Goal: Information Seeking & Learning: Learn about a topic

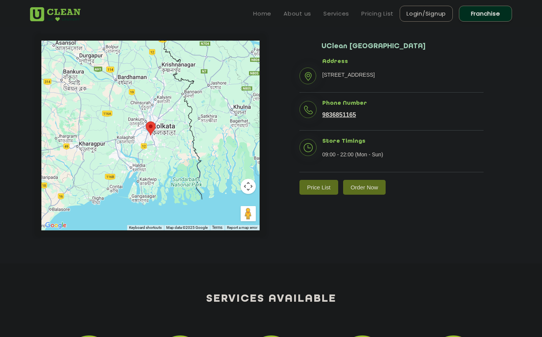
scroll to position [133, 0]
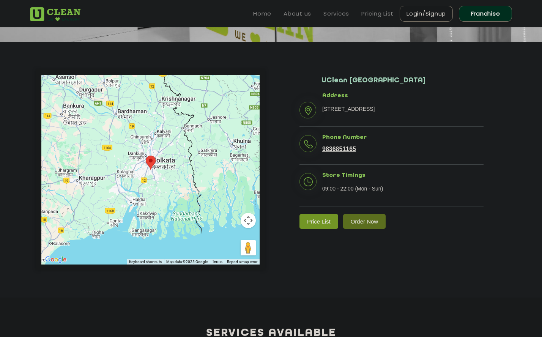
click at [313, 229] on link "Price List" at bounding box center [318, 221] width 39 height 15
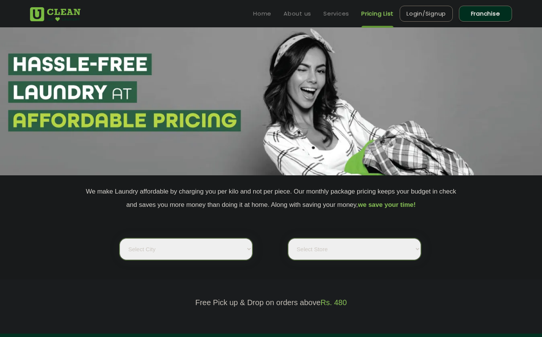
click at [120, 238] on select "Select city [GEOGRAPHIC_DATA] [GEOGRAPHIC_DATA] [GEOGRAPHIC_DATA] [GEOGRAPHIC_D…" at bounding box center [186, 249] width 133 height 22
select select "8"
click option "[GEOGRAPHIC_DATA]" at bounding box center [0, 0] width 0 height 0
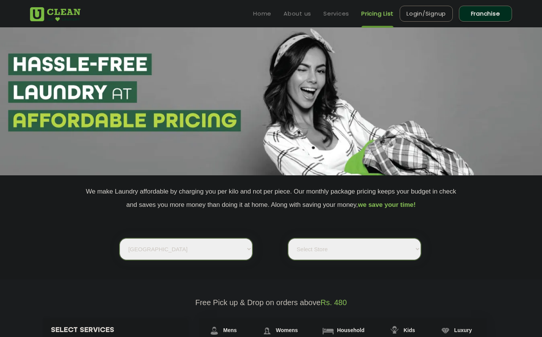
click at [288, 238] on select "Select Store [GEOGRAPHIC_DATA] [GEOGRAPHIC_DATA] [GEOGRAPHIC_DATA] [GEOGRAPHIC_…" at bounding box center [354, 249] width 133 height 22
select select "119"
click option "UClean [GEOGRAPHIC_DATA]" at bounding box center [0, 0] width 0 height 0
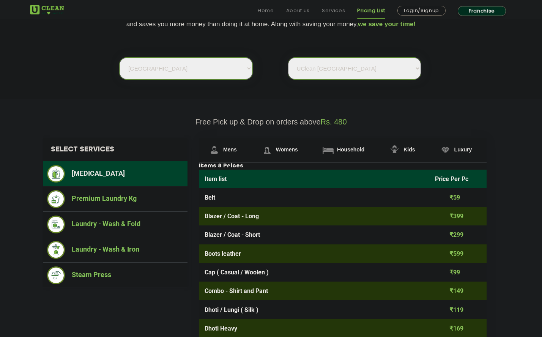
scroll to position [185, 0]
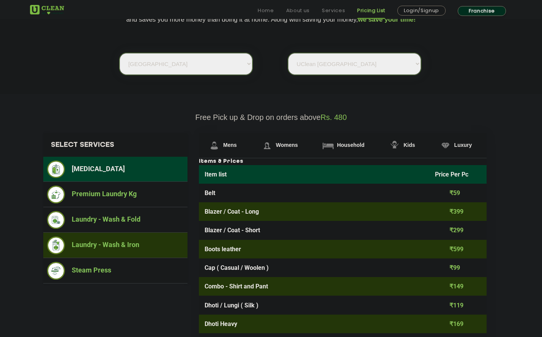
click at [135, 247] on li "Laundry - Wash & Iron" at bounding box center [115, 245] width 137 height 18
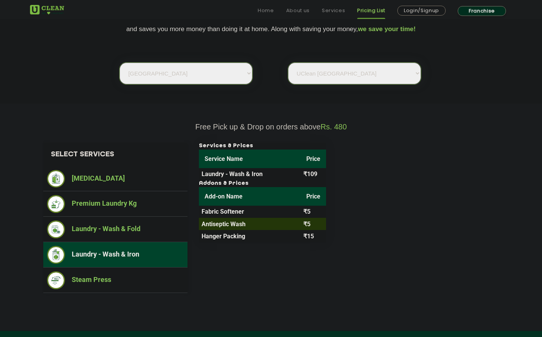
scroll to position [181, 0]
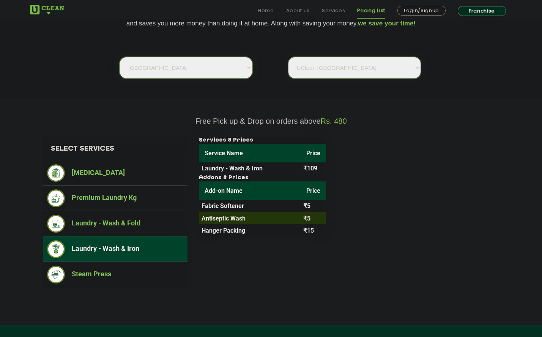
click at [398, 220] on div "Services & Prices Service Name Price Laundry - Wash & Iron ₹109 Addons & Prices…" at bounding box center [348, 187] width 311 height 100
